Goal: Task Accomplishment & Management: Complete application form

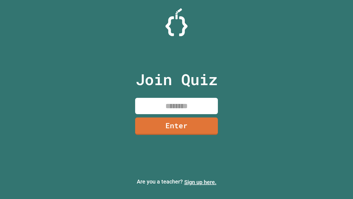
click at [200, 182] on link "Sign up here." at bounding box center [200, 182] width 32 height 7
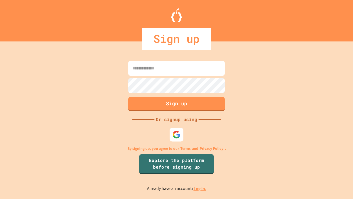
click at [200, 188] on link "Log in." at bounding box center [200, 188] width 13 height 6
